Goal: Information Seeking & Learning: Learn about a topic

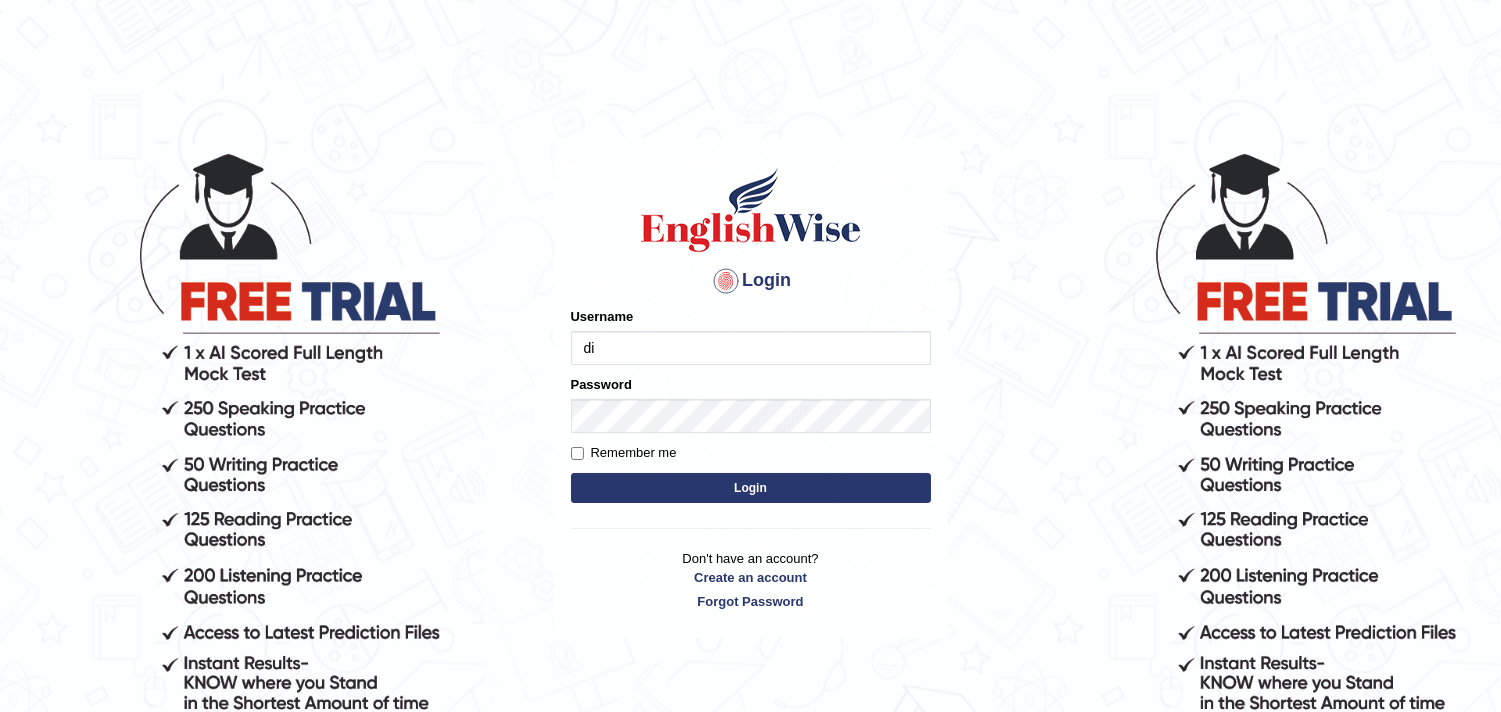
type input "Dina_Hanna"
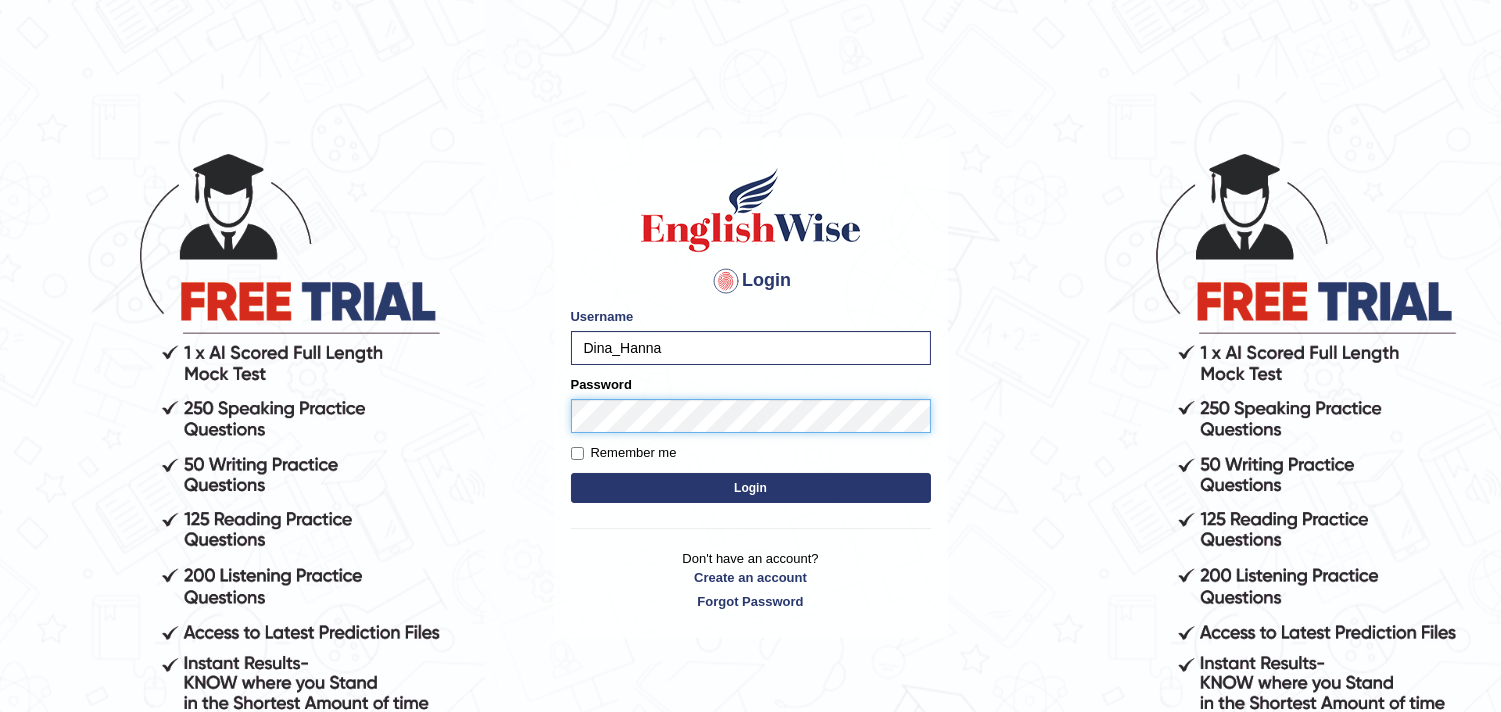
click at [571, 473] on button "Login" at bounding box center [751, 488] width 360 height 30
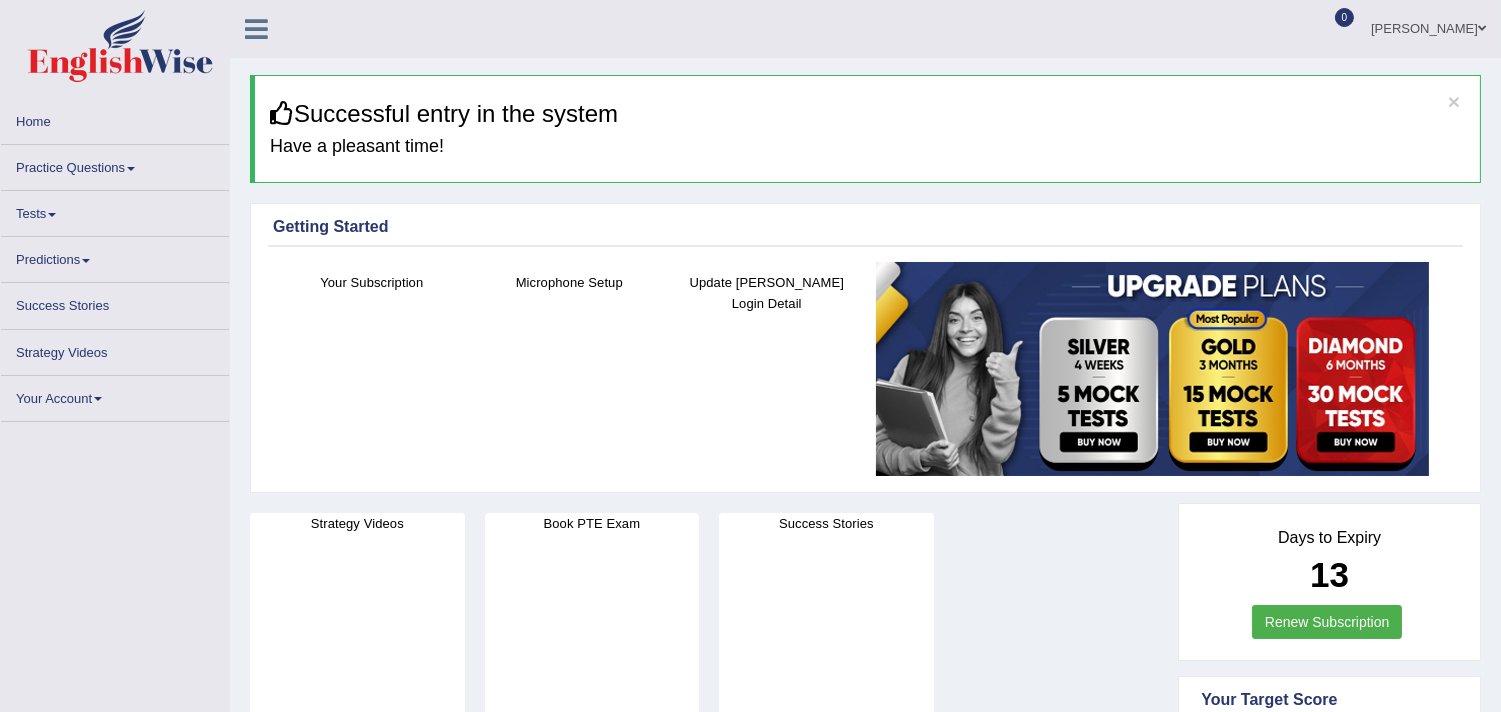
click at [104, 172] on link "Practice Questions" at bounding box center [115, 164] width 228 height 39
click at [44, 177] on link "Practice Questions" at bounding box center [115, 164] width 228 height 39
click at [128, 166] on link "Practice Questions" at bounding box center [115, 164] width 228 height 39
click at [63, 156] on link "Practice Questions" at bounding box center [115, 164] width 228 height 39
click at [108, 168] on link "Practice Questions" at bounding box center [115, 164] width 228 height 39
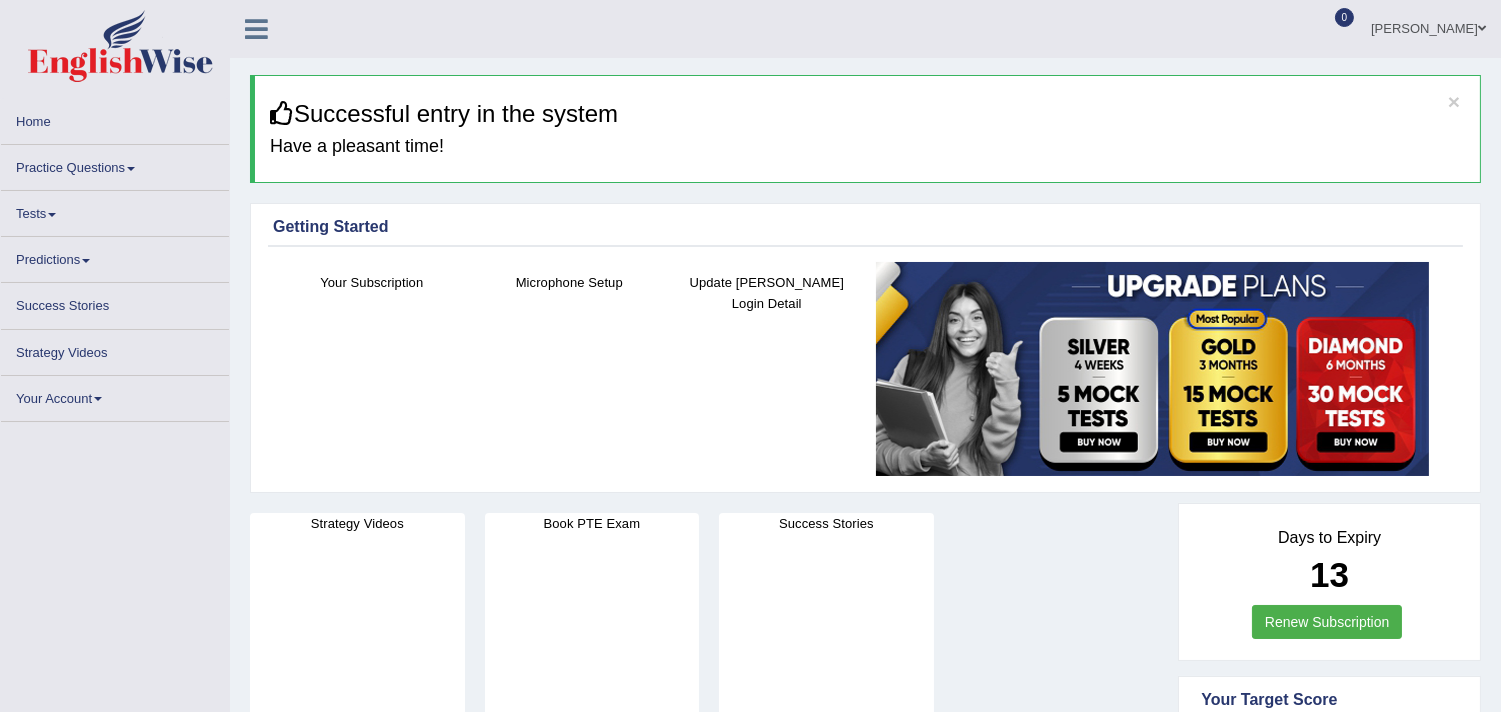
click at [90, 175] on link "Practice Questions" at bounding box center [115, 164] width 228 height 39
